Goal: Entertainment & Leisure: Consume media (video, audio)

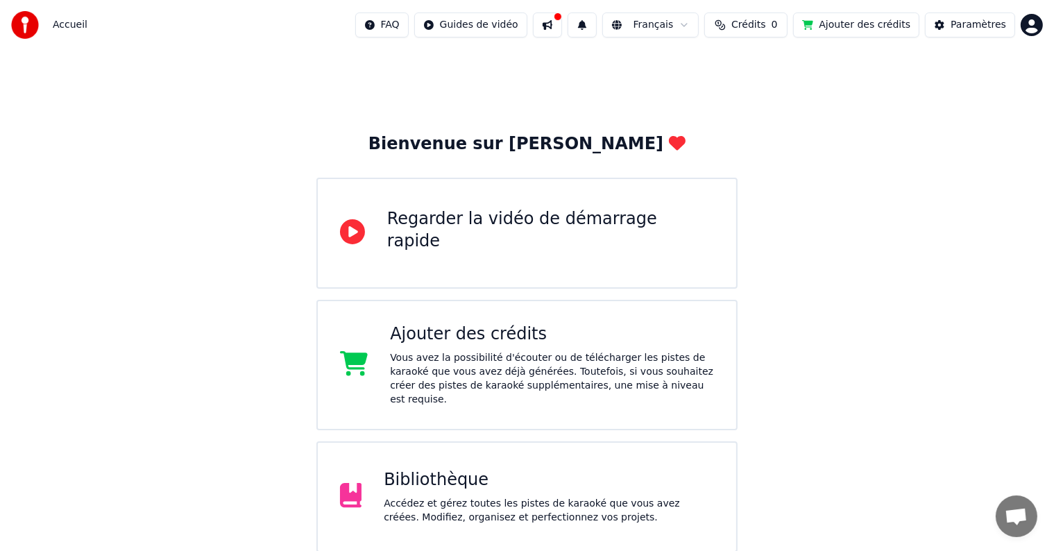
click at [459, 469] on div "Bibliothèque" at bounding box center [549, 480] width 330 height 22
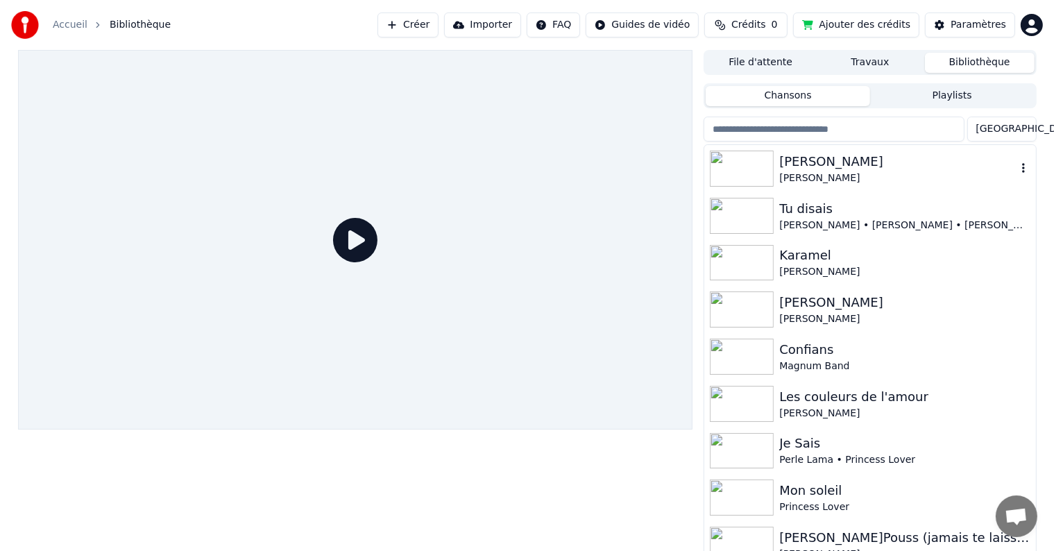
click at [756, 173] on img at bounding box center [742, 169] width 64 height 36
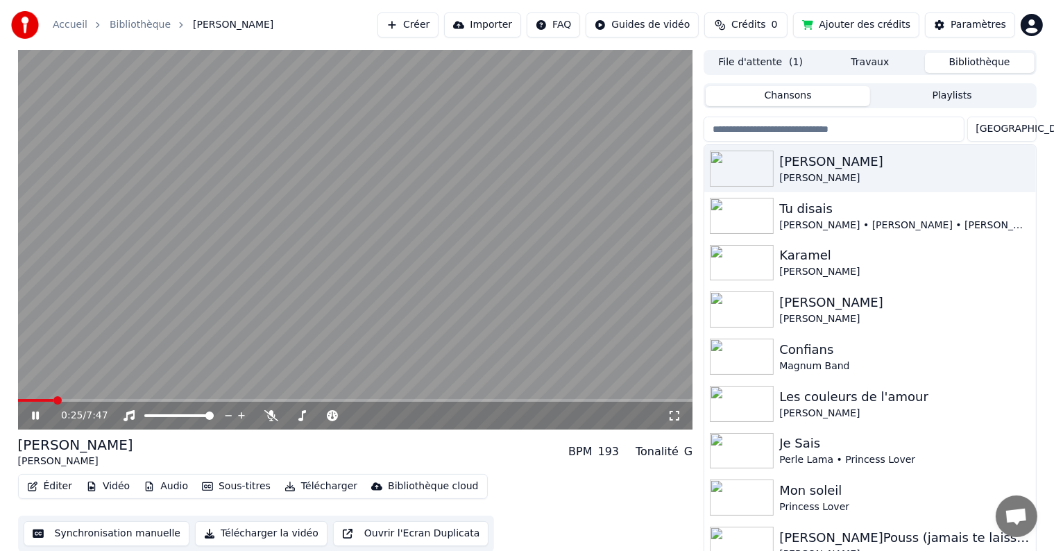
click at [54, 400] on span at bounding box center [355, 400] width 675 height 3
click at [119, 399] on span at bounding box center [355, 400] width 675 height 3
click at [178, 408] on div "1:10 / 7:47" at bounding box center [355, 416] width 675 height 28
click at [173, 401] on span at bounding box center [355, 400] width 675 height 3
click at [35, 415] on icon at bounding box center [45, 415] width 33 height 11
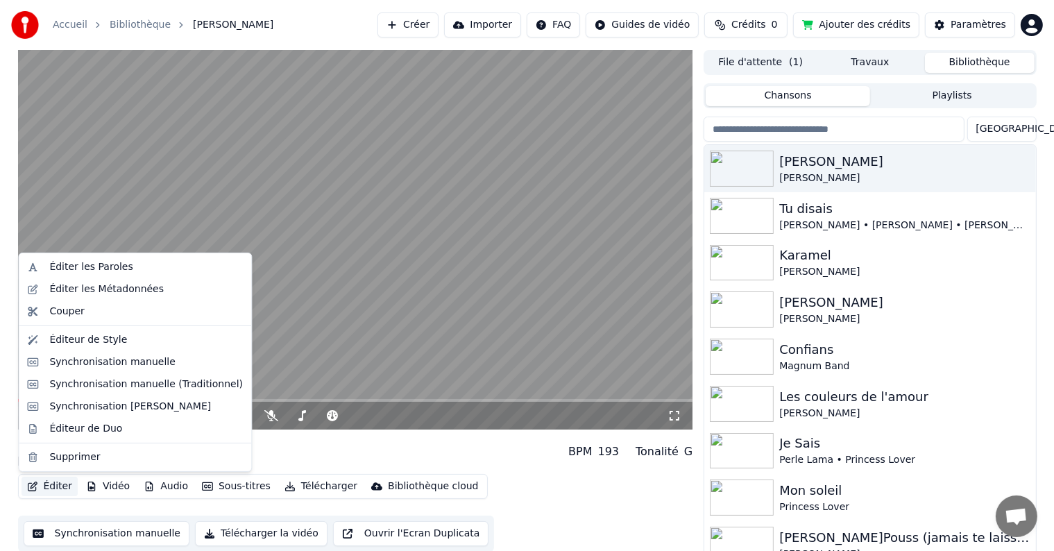
click at [59, 487] on button "Éditer" at bounding box center [50, 486] width 56 height 19
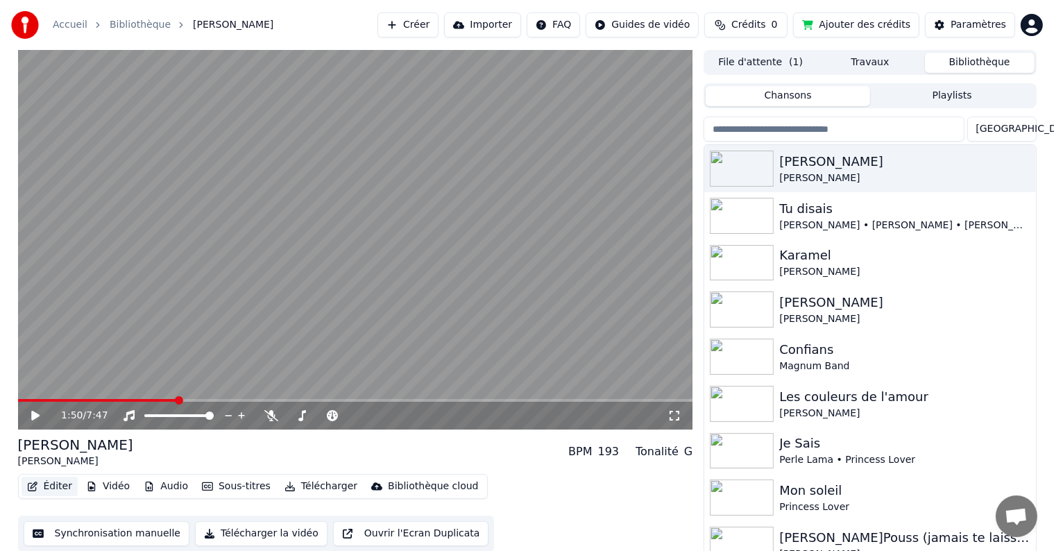
click at [59, 487] on button "Éditer" at bounding box center [50, 486] width 56 height 19
